Goal: Information Seeking & Learning: Learn about a topic

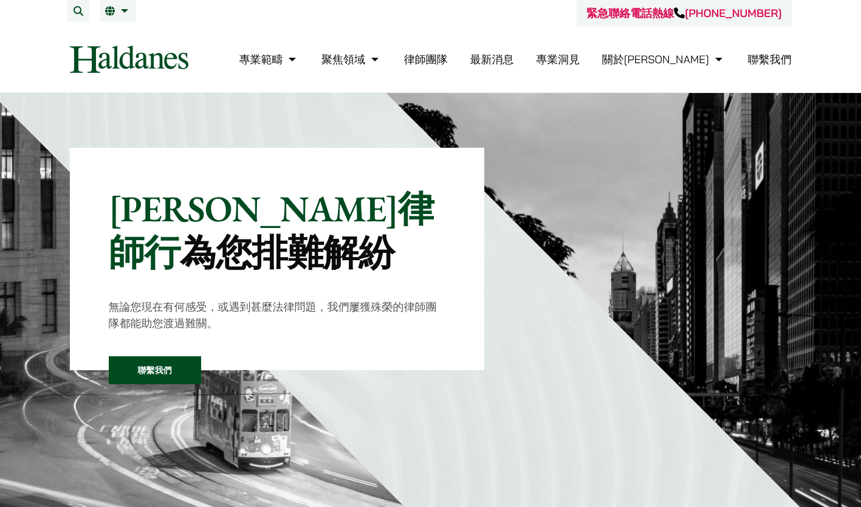
click at [448, 56] on link "律師團隊" at bounding box center [426, 59] width 44 height 14
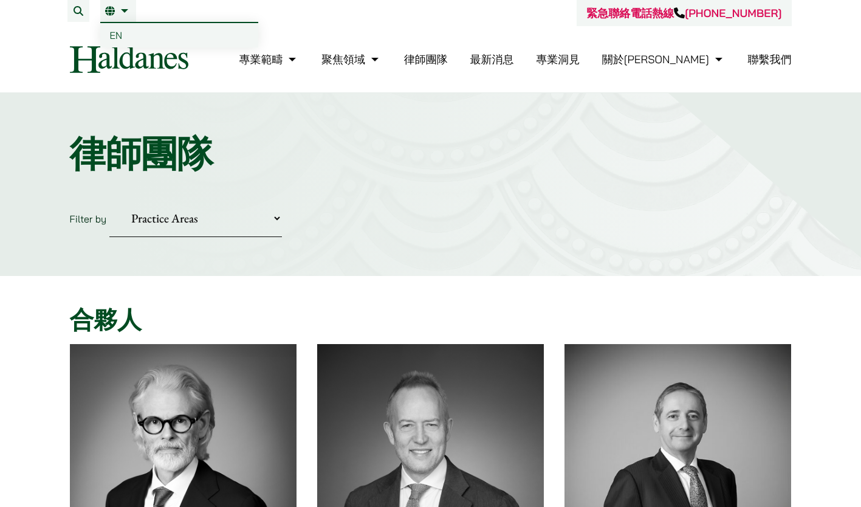
click at [118, 33] on span "EN" at bounding box center [116, 35] width 13 height 12
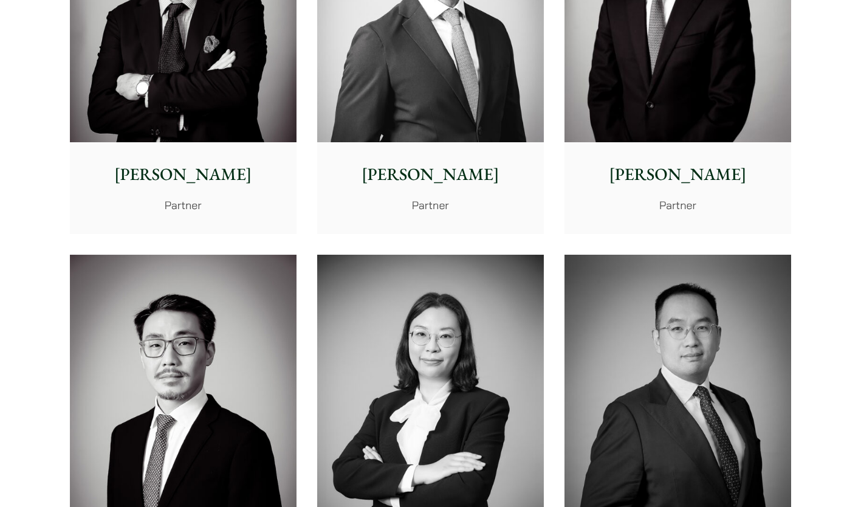
scroll to position [1823, 0]
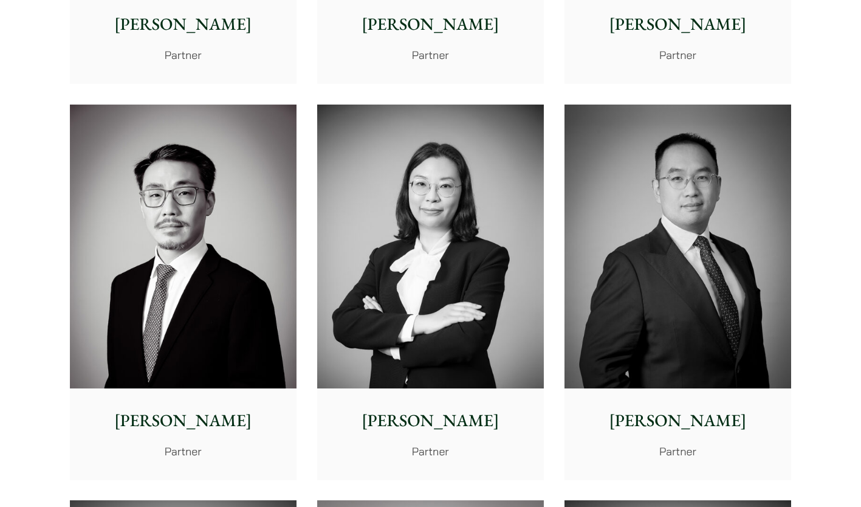
click at [742, 211] on img at bounding box center [678, 247] width 227 height 284
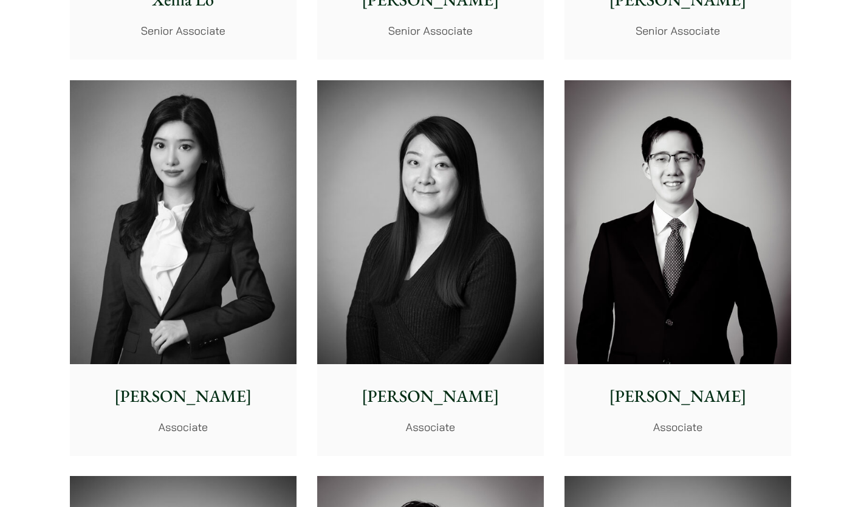
scroll to position [3524, 0]
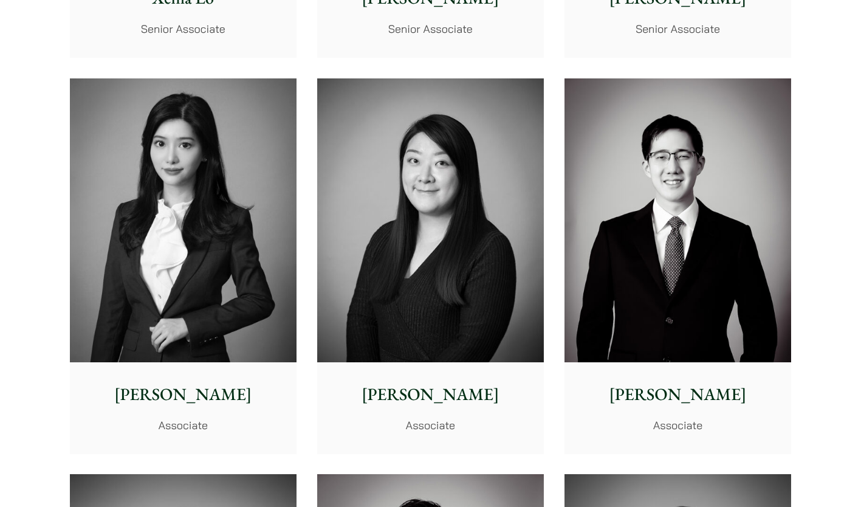
click at [232, 208] on img at bounding box center [183, 220] width 227 height 284
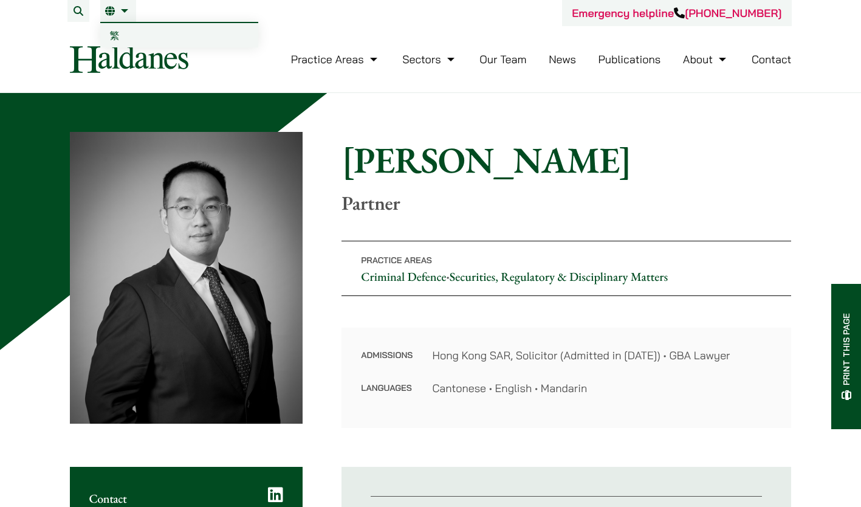
click at [115, 35] on span "繁" at bounding box center [115, 35] width 10 height 12
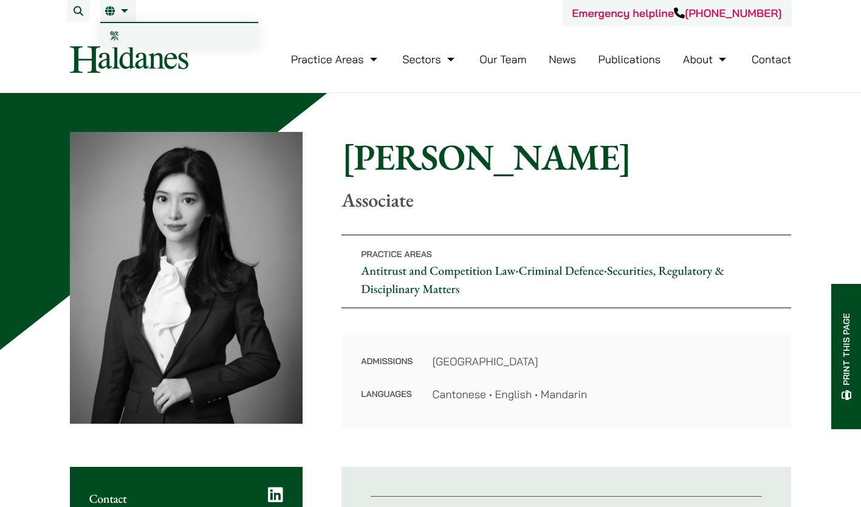
click at [130, 18] on li "EN 繁" at bounding box center [118, 11] width 36 height 22
click at [120, 34] on link "繁" at bounding box center [179, 35] width 158 height 24
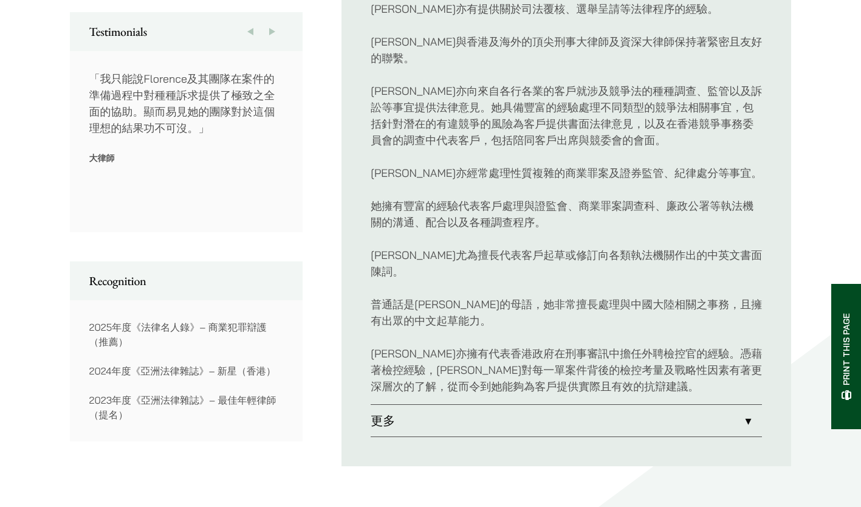
scroll to position [851, 0]
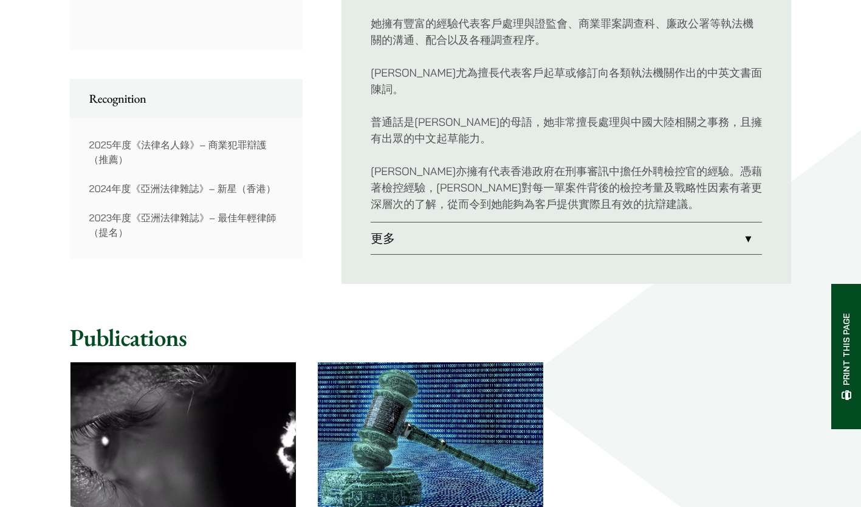
click at [663, 222] on link "更多" at bounding box center [566, 238] width 391 height 32
